Goal: Find specific page/section: Find specific page/section

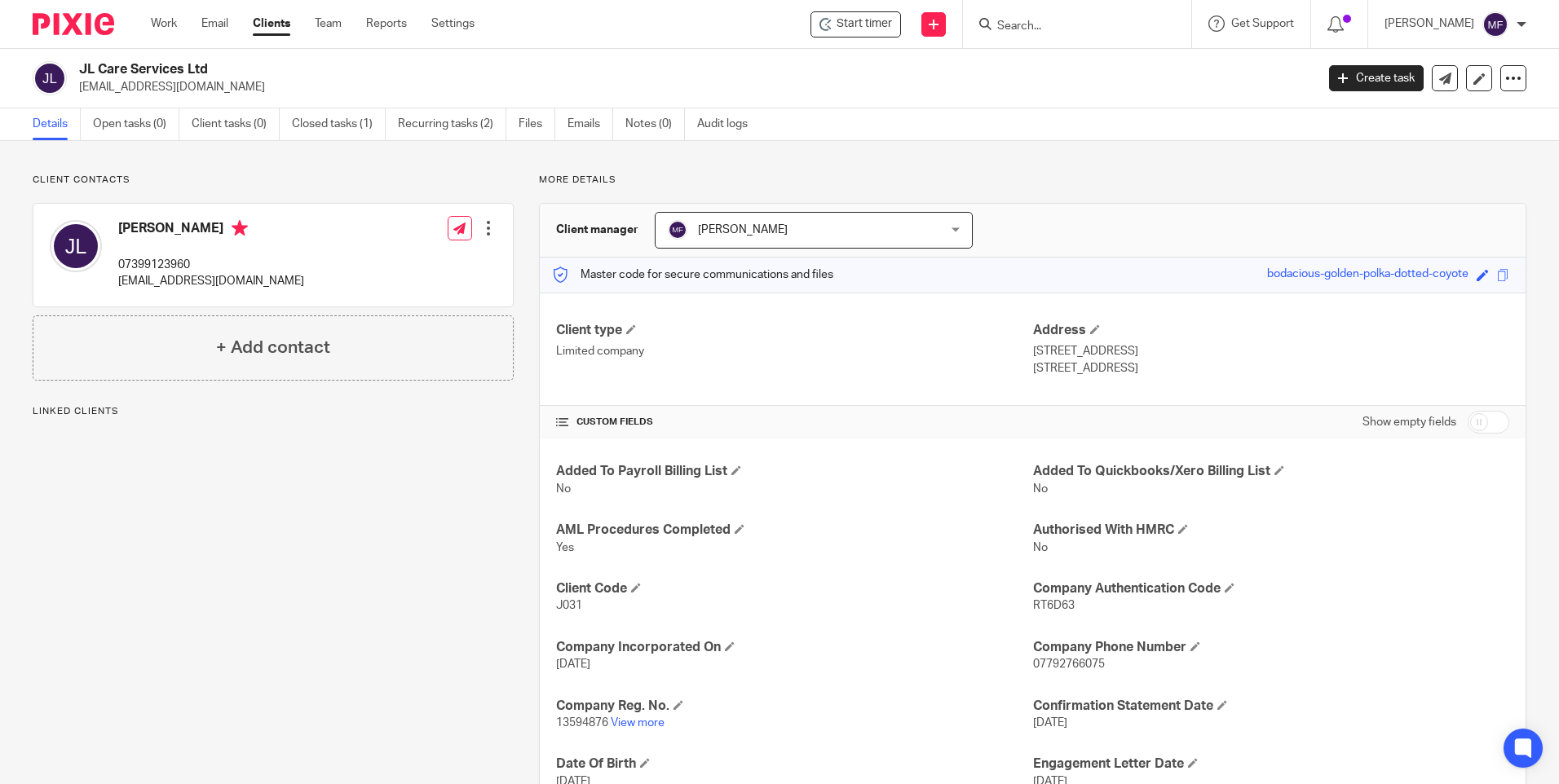
click at [1063, 26] on input "Search" at bounding box center [1068, 26] width 147 height 15
type input "Aquamain"
click button "submit" at bounding box center [0, 0] width 0 height 0
click at [1084, 57] on link at bounding box center [1094, 63] width 202 height 25
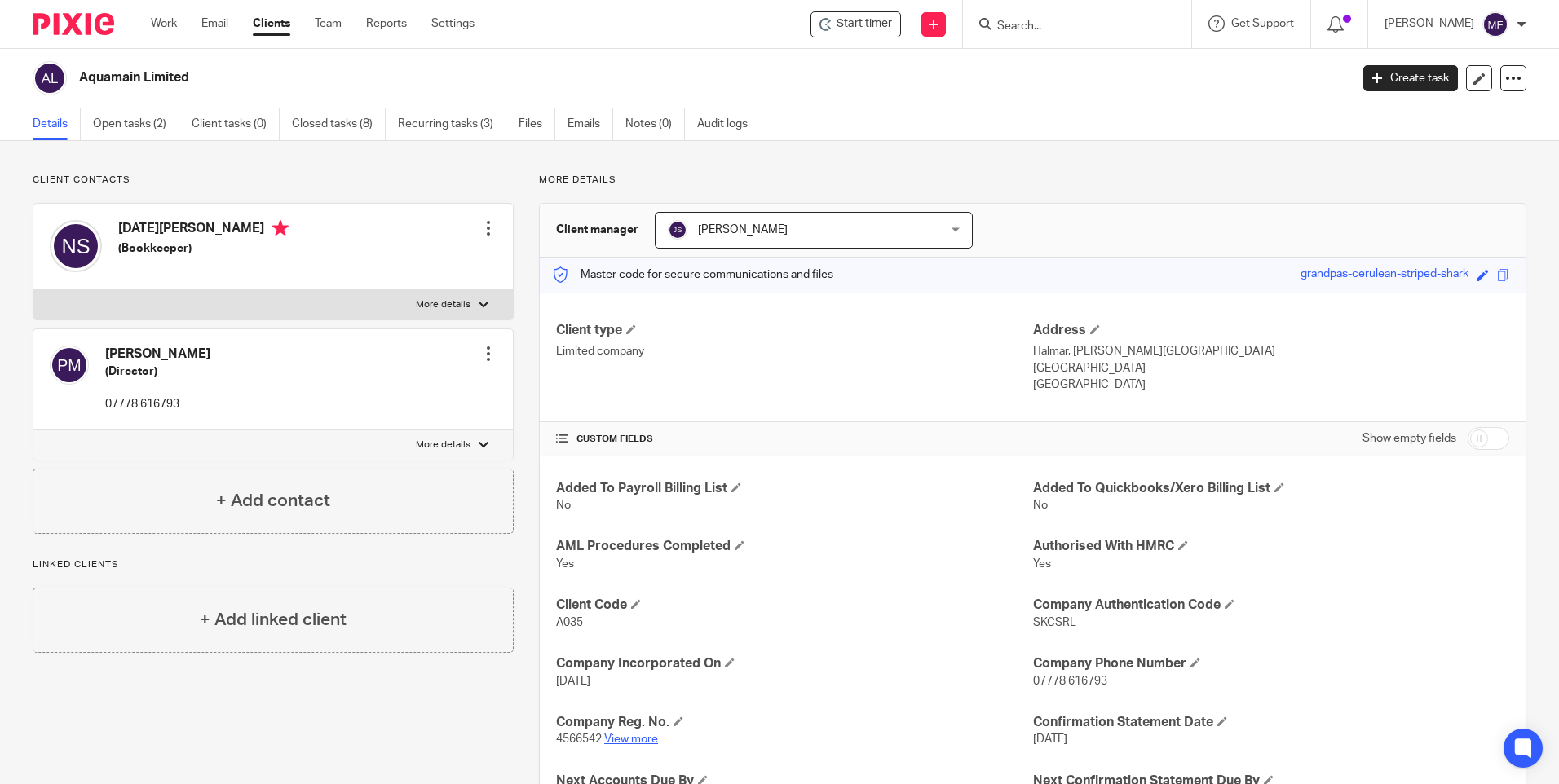
click at [643, 743] on link "View more" at bounding box center [630, 739] width 54 height 11
click at [1060, 23] on input "Search" at bounding box center [1068, 26] width 147 height 15
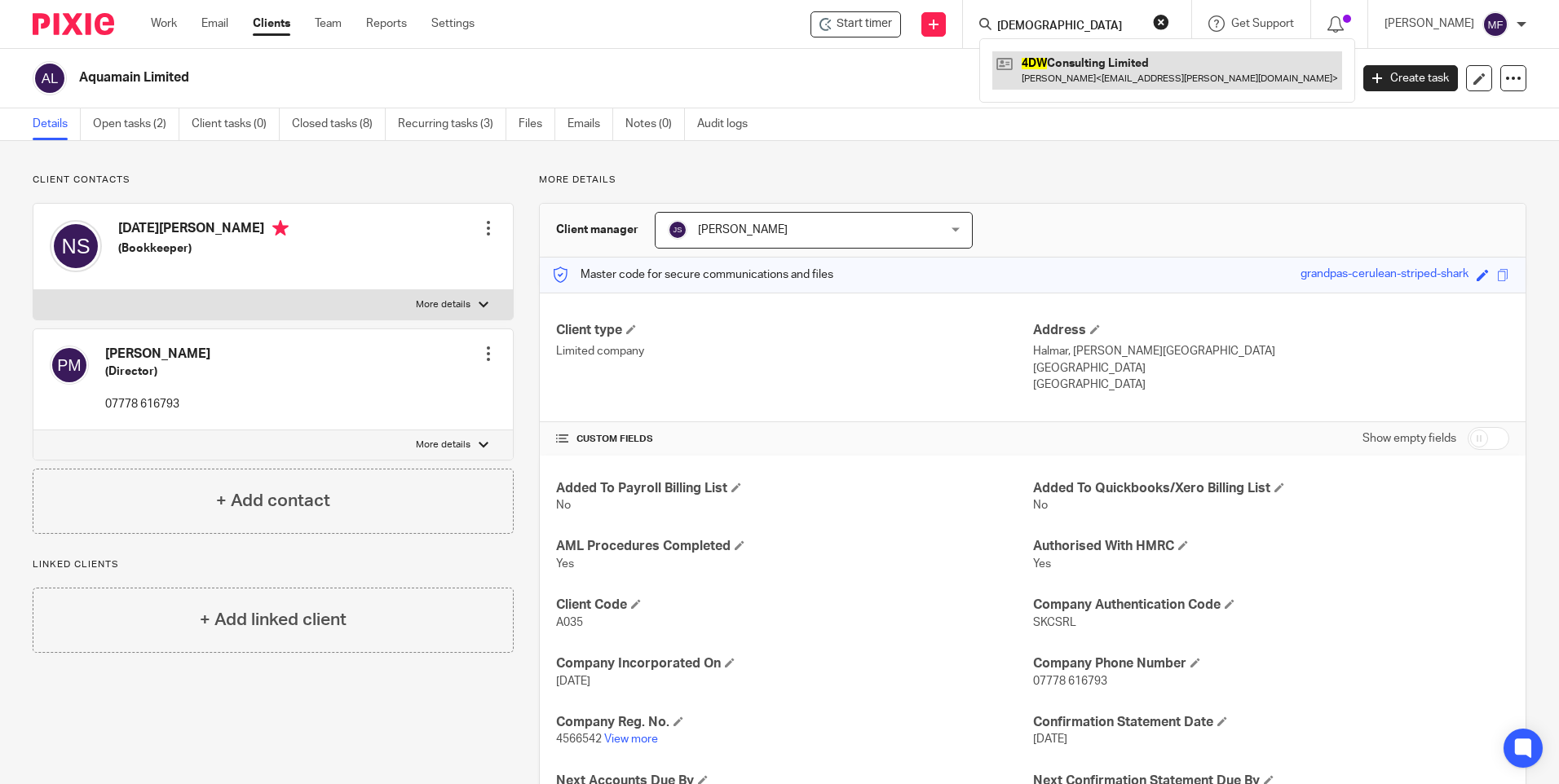
type input "4dw"
click at [1085, 64] on link at bounding box center [1168, 69] width 350 height 38
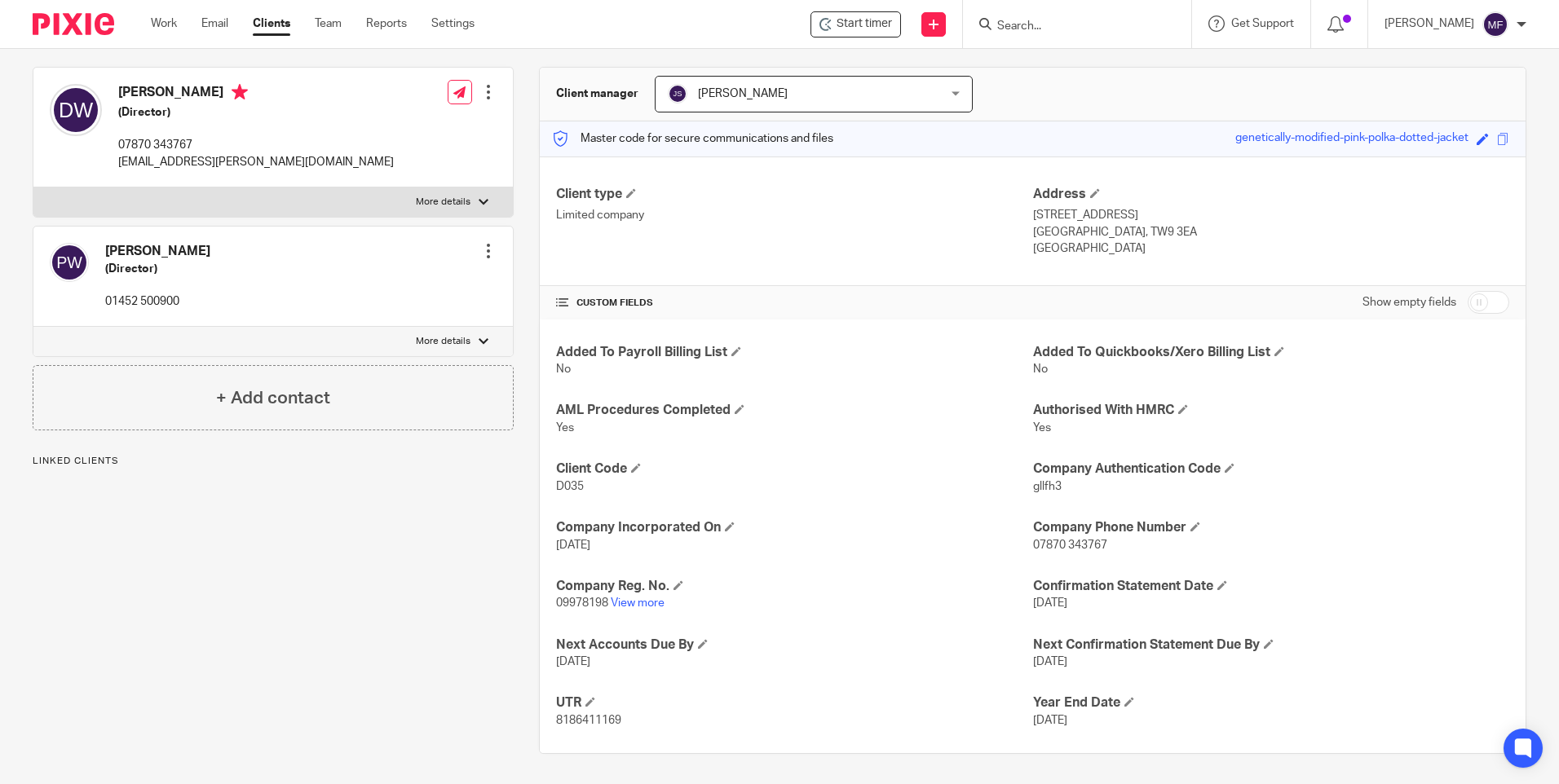
scroll to position [139, 0]
click at [642, 598] on link "View more" at bounding box center [637, 600] width 54 height 11
